Goal: Task Accomplishment & Management: Use online tool/utility

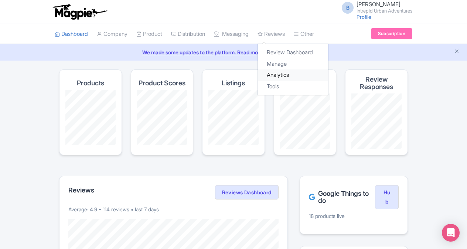
click at [279, 75] on link "Analytics" at bounding box center [293, 75] width 70 height 11
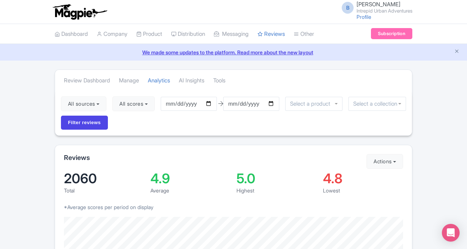
click at [330, 104] on input "select-one" at bounding box center [312, 104] width 44 height 7
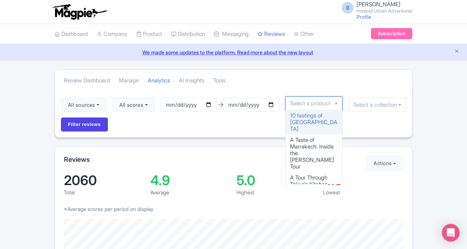
click at [362, 104] on input "select-one" at bounding box center [377, 105] width 48 height 7
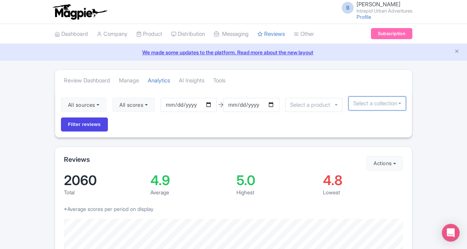
click at [362, 104] on input "select-one" at bounding box center [377, 103] width 48 height 7
click at [331, 102] on input "select-one" at bounding box center [312, 105] width 44 height 7
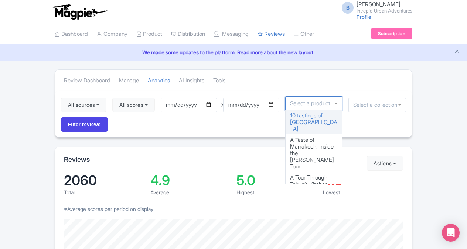
click at [330, 102] on input "select-one" at bounding box center [312, 103] width 44 height 7
click at [204, 104] on input "2025-05-26" at bounding box center [189, 105] width 56 height 14
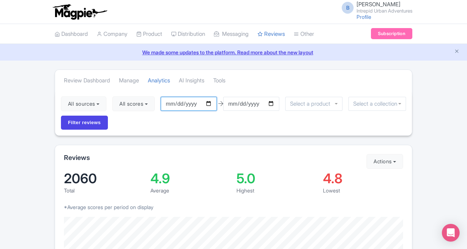
click at [212, 103] on input "2025-05-26" at bounding box center [189, 104] width 56 height 14
type input "[DATE]"
click at [274, 101] on input "2025-08-25" at bounding box center [251, 104] width 56 height 14
type input "[DATE]"
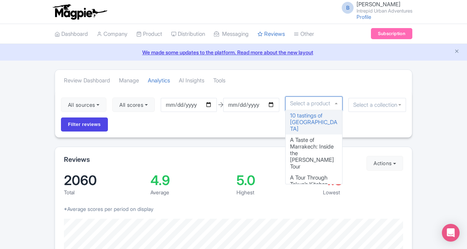
click at [315, 103] on input "select-one" at bounding box center [312, 103] width 44 height 7
click at [353, 102] on div at bounding box center [378, 105] width 58 height 14
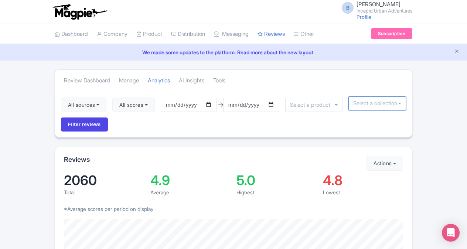
click at [353, 102] on div at bounding box center [378, 103] width 58 height 14
type input "new"
click at [61, 118] on input "Filter reviews" at bounding box center [84, 125] width 47 height 14
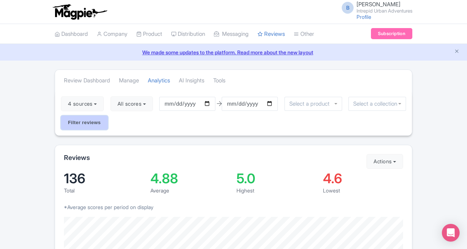
click at [74, 120] on input "Filter reviews" at bounding box center [84, 123] width 47 height 14
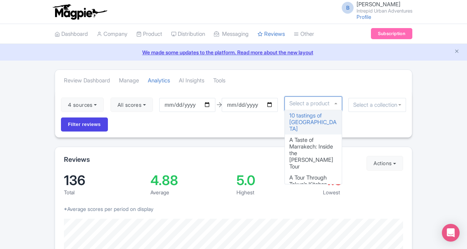
click at [318, 103] on input "select-one" at bounding box center [311, 103] width 44 height 7
click at [361, 104] on input "select-one" at bounding box center [377, 105] width 48 height 7
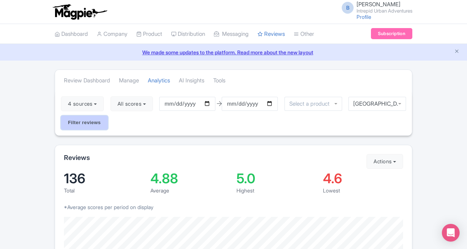
click at [82, 122] on input "Filter reviews" at bounding box center [84, 123] width 47 height 14
